Goal: Check status: Check status

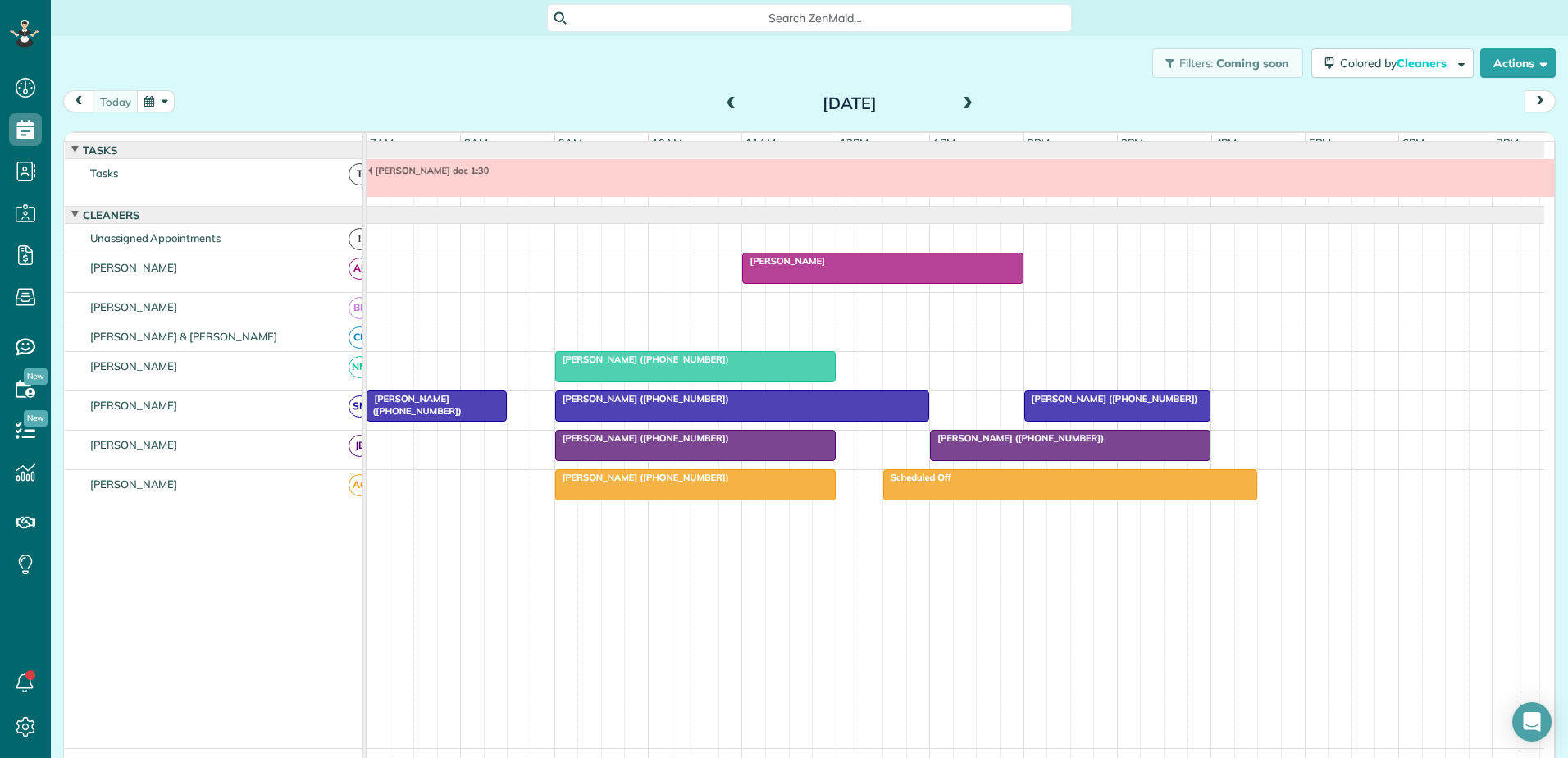
scroll to position [13, 0]
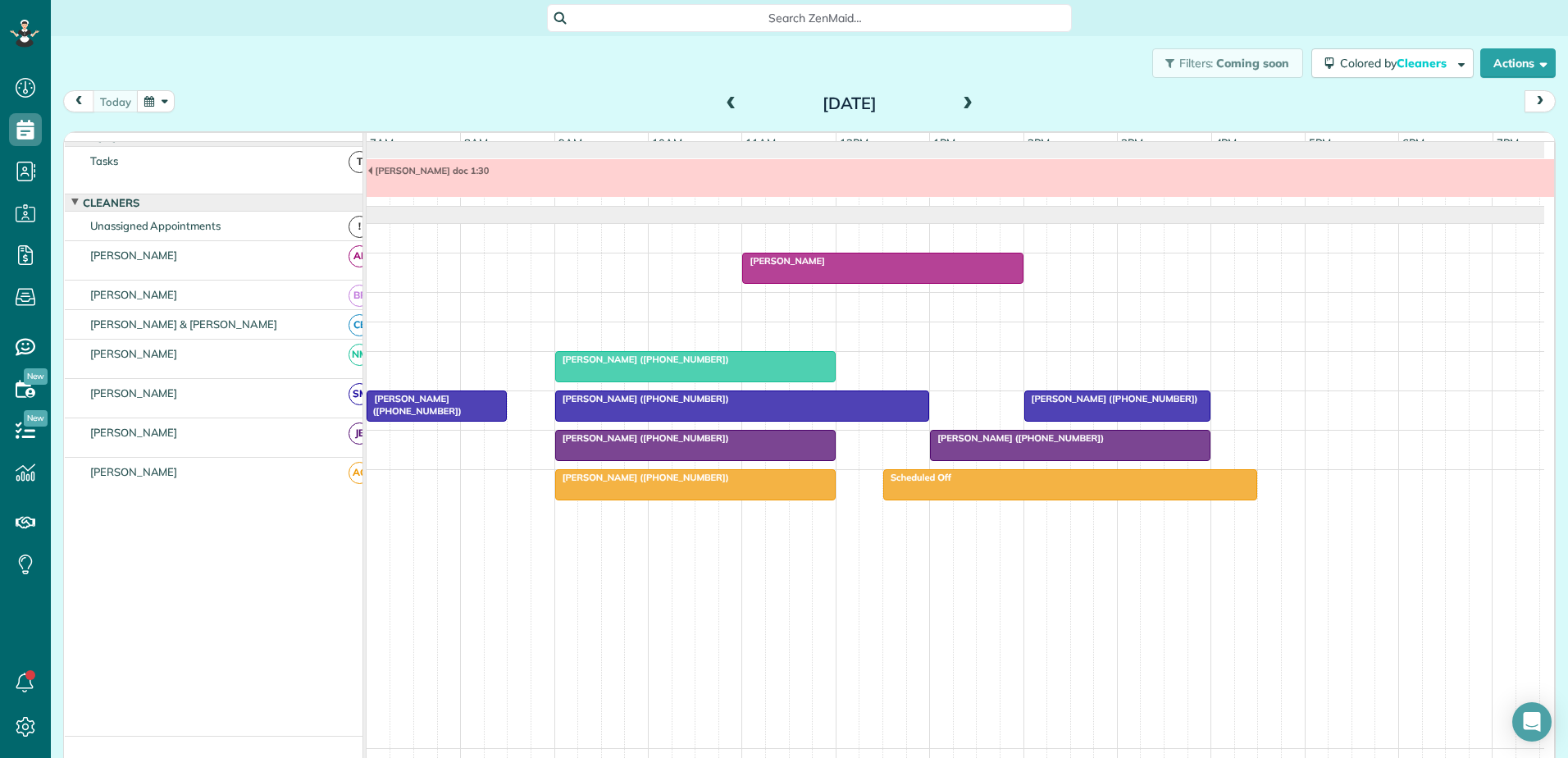
click at [842, 267] on div "[PERSON_NAME]" at bounding box center [882, 261] width 270 height 12
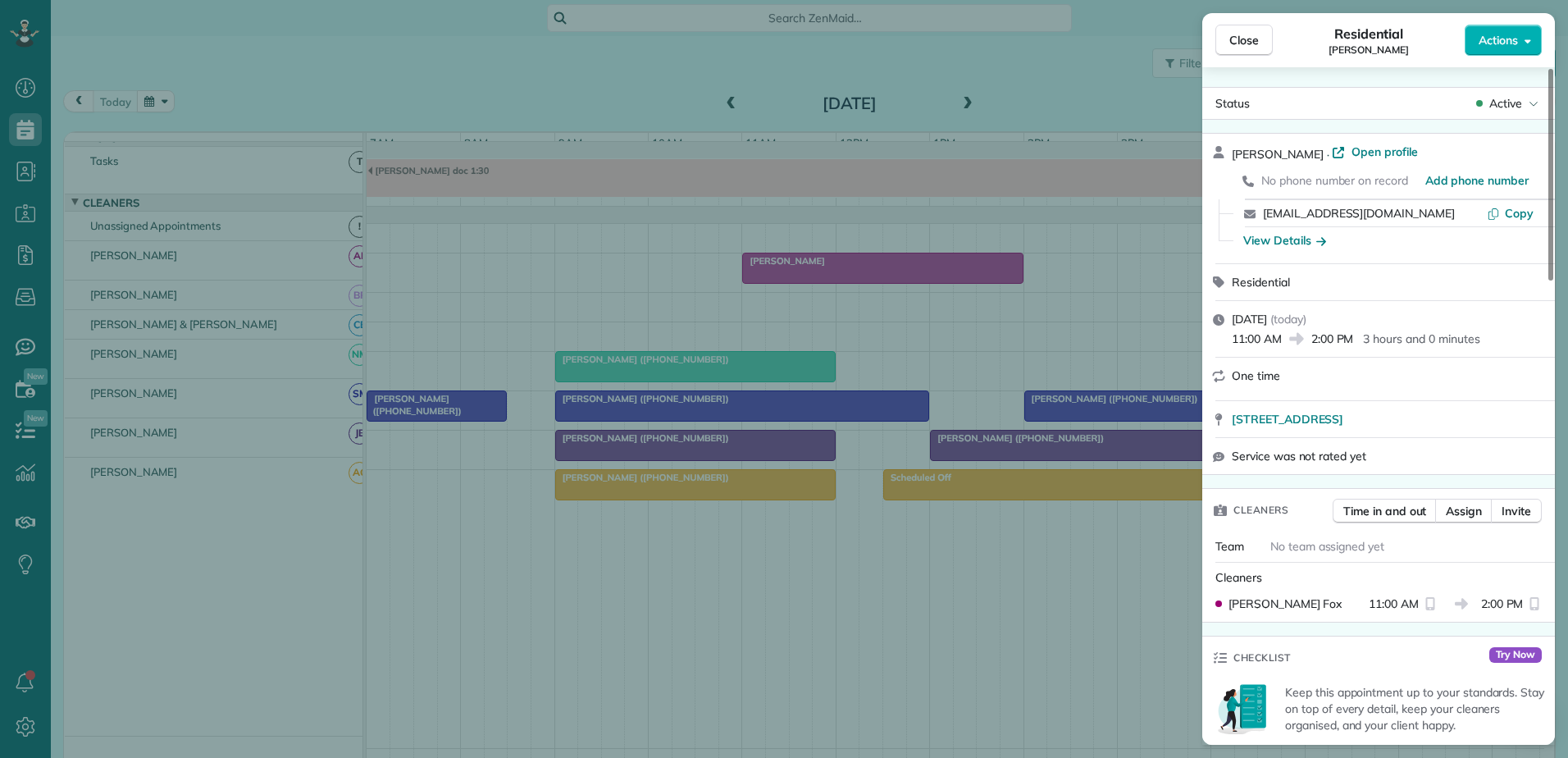
click at [769, 287] on div "Close Residential [PERSON_NAME] Actions Status Active [PERSON_NAME] · Open prof…" at bounding box center [784, 379] width 1568 height 758
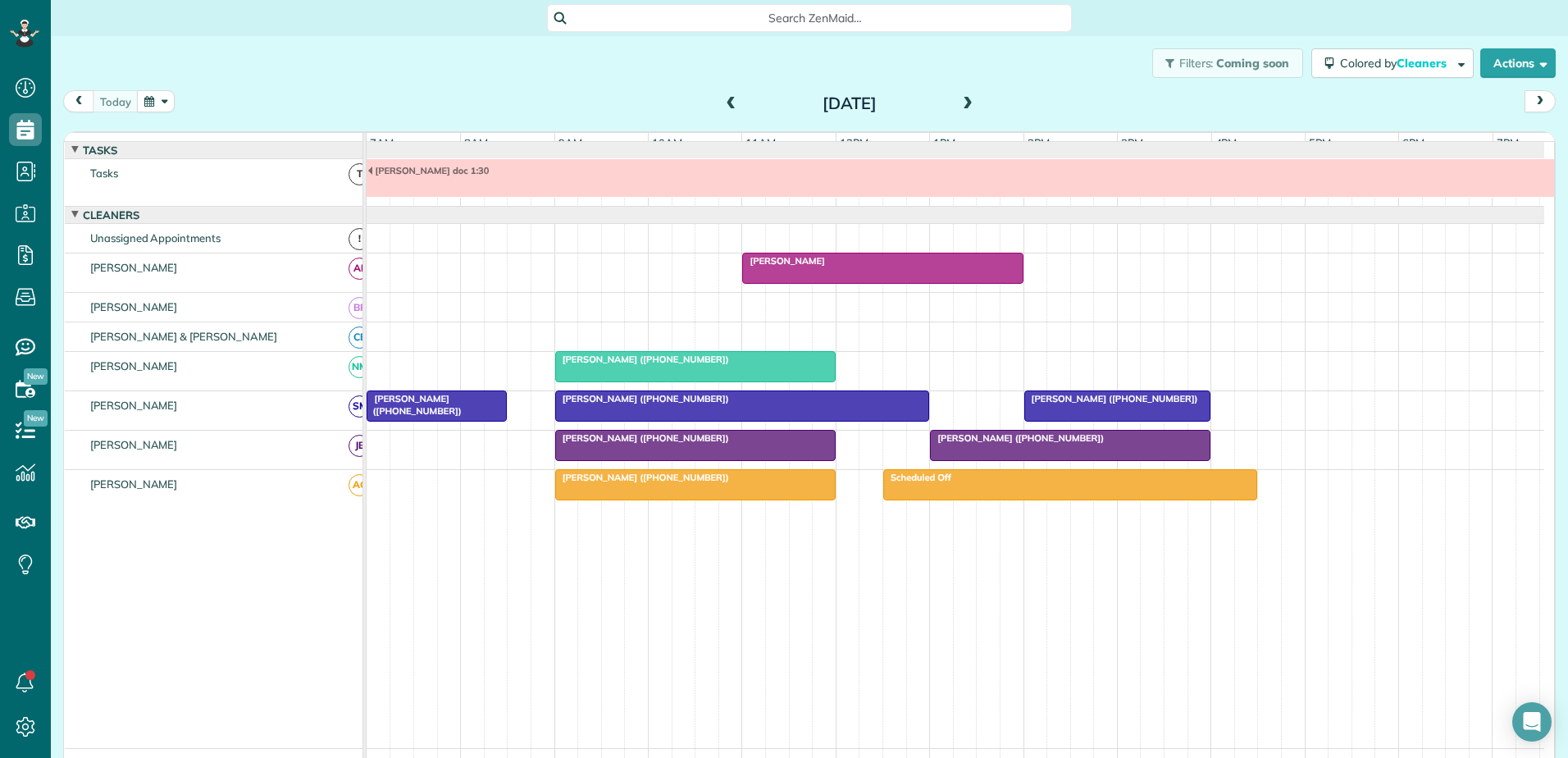
scroll to position [13, 0]
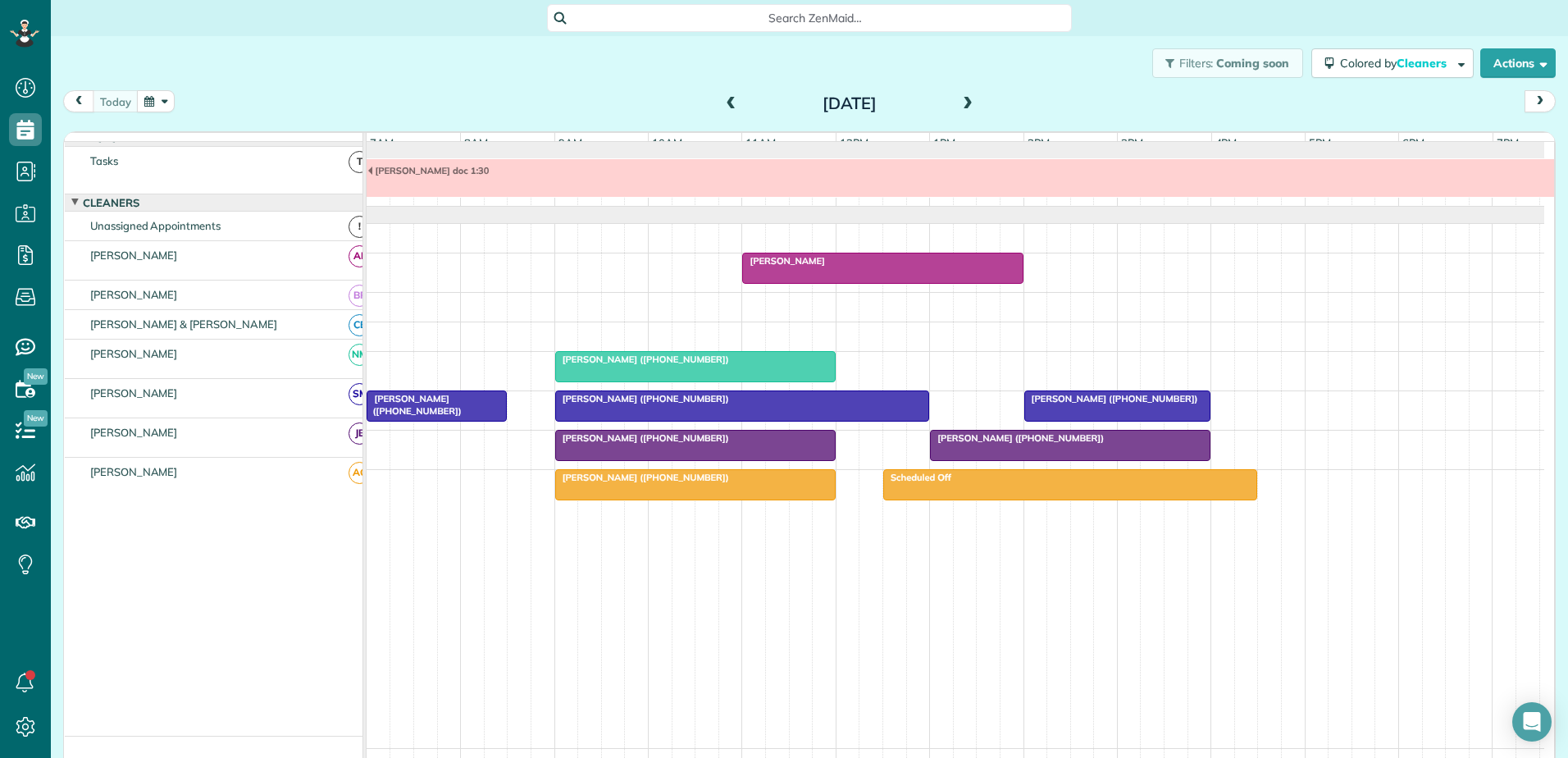
click at [795, 267] on div "[PERSON_NAME]" at bounding box center [882, 261] width 270 height 12
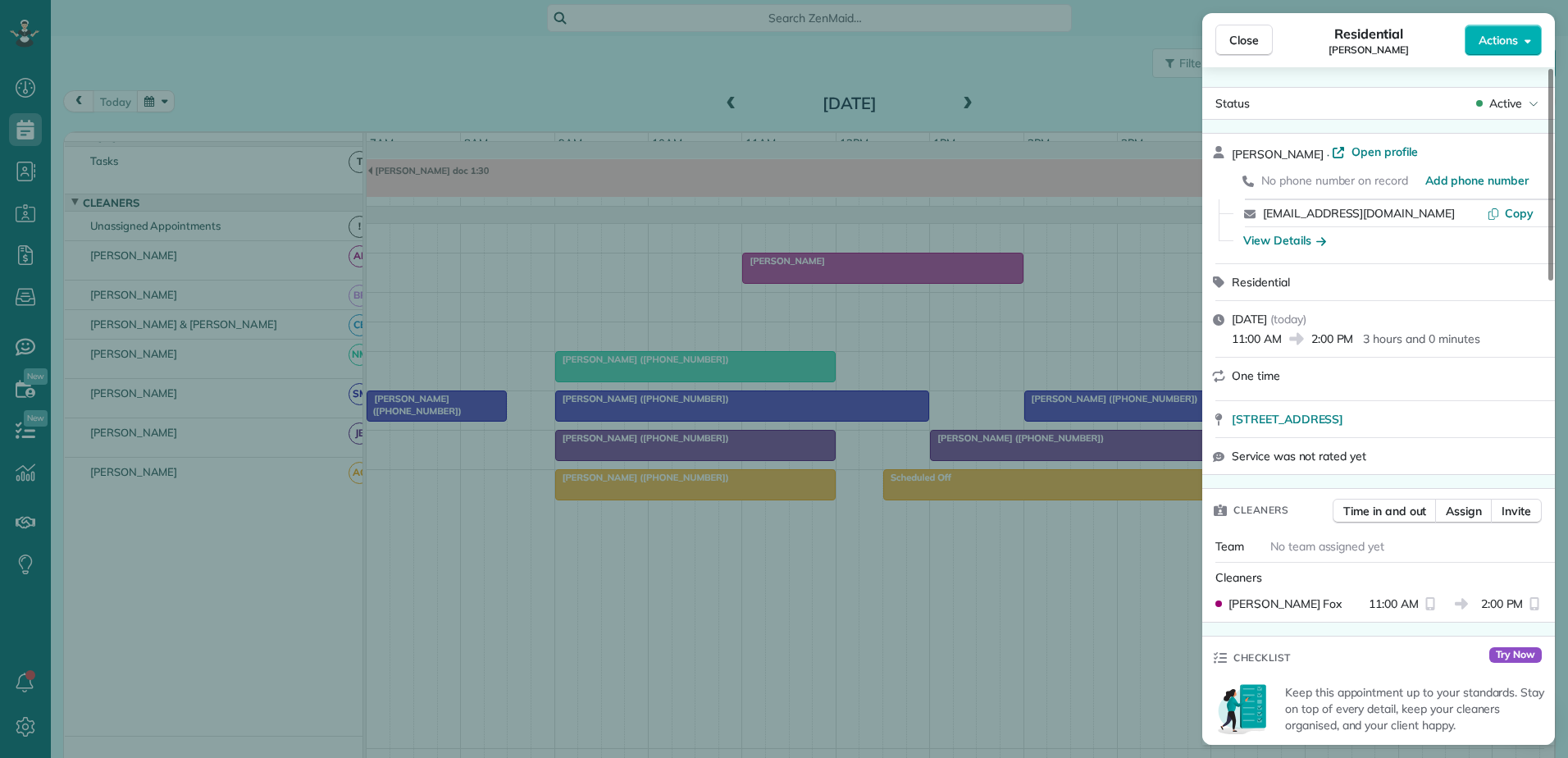
click at [795, 277] on div "Close Residential [PERSON_NAME] Actions Status Active [PERSON_NAME] · Open prof…" at bounding box center [784, 379] width 1568 height 758
